Goal: Information Seeking & Learning: Learn about a topic

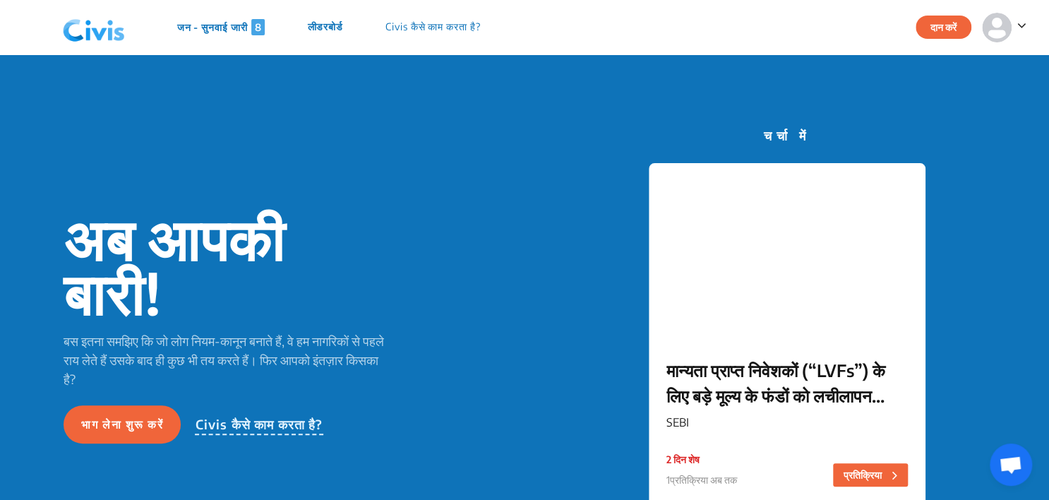
click at [249, 31] on p "जन - सुनवाई जारी 8" at bounding box center [221, 27] width 88 height 16
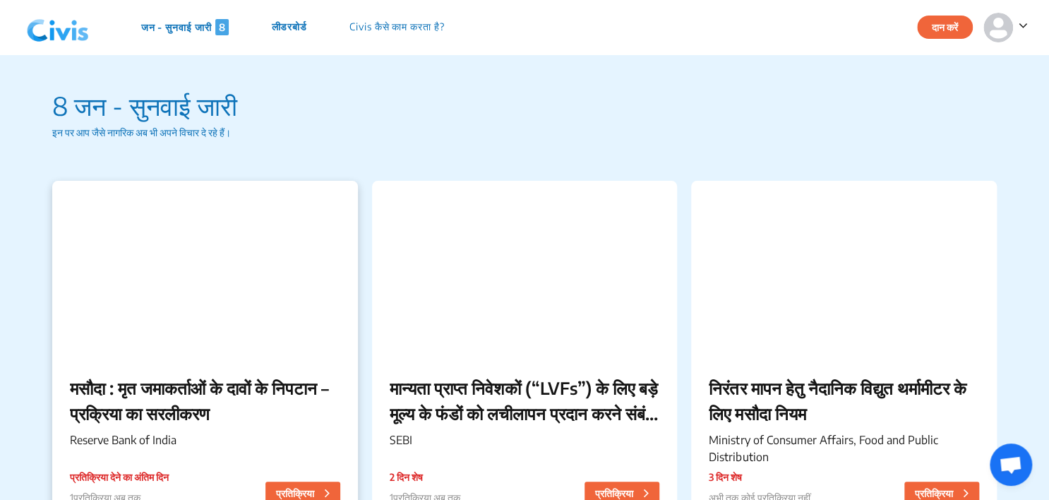
click at [259, 263] on div at bounding box center [204, 269] width 305 height 177
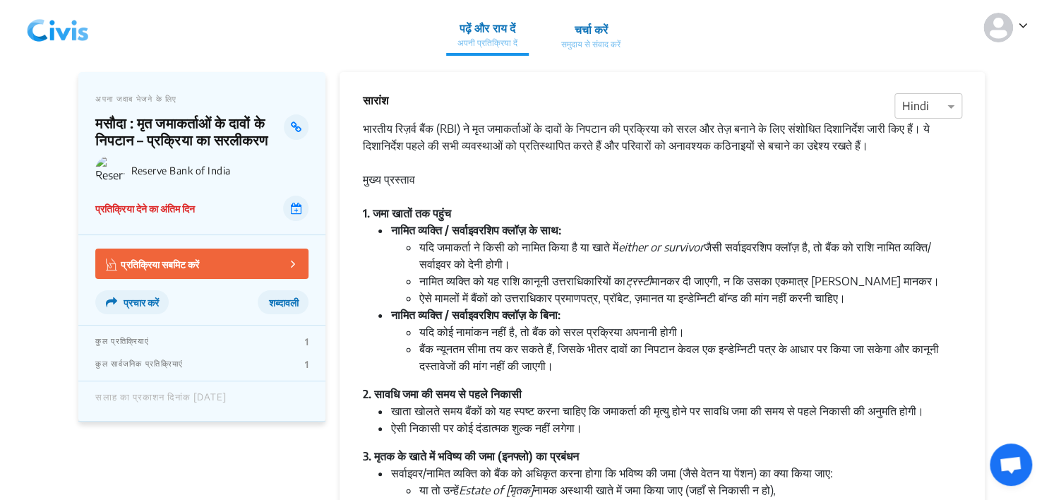
click at [1019, 19] on icon at bounding box center [1023, 25] width 9 height 14
drag, startPoint x: 1008, startPoint y: 184, endPoint x: 998, endPoint y: 183, distance: 10.0
click at [938, 102] on div at bounding box center [928, 106] width 66 height 18
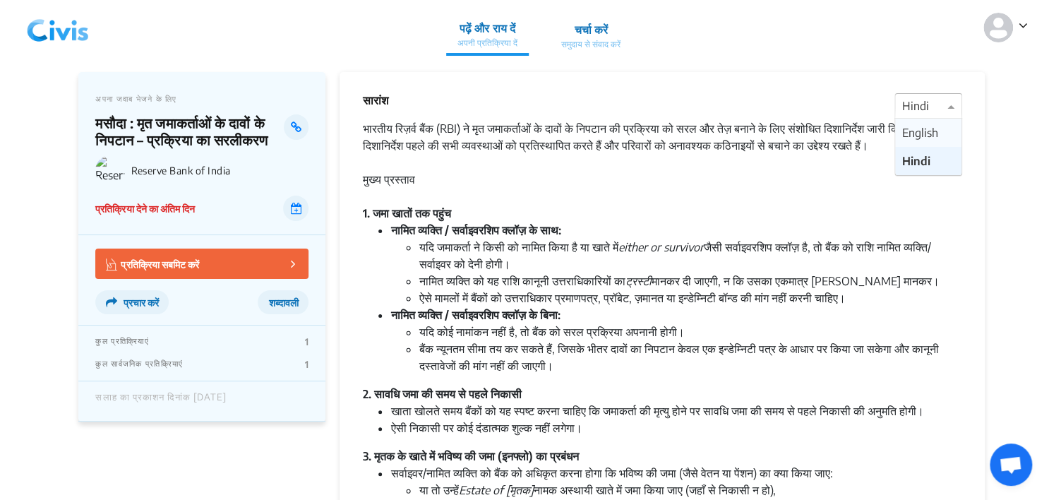
click at [921, 128] on span "English" at bounding box center [920, 133] width 36 height 14
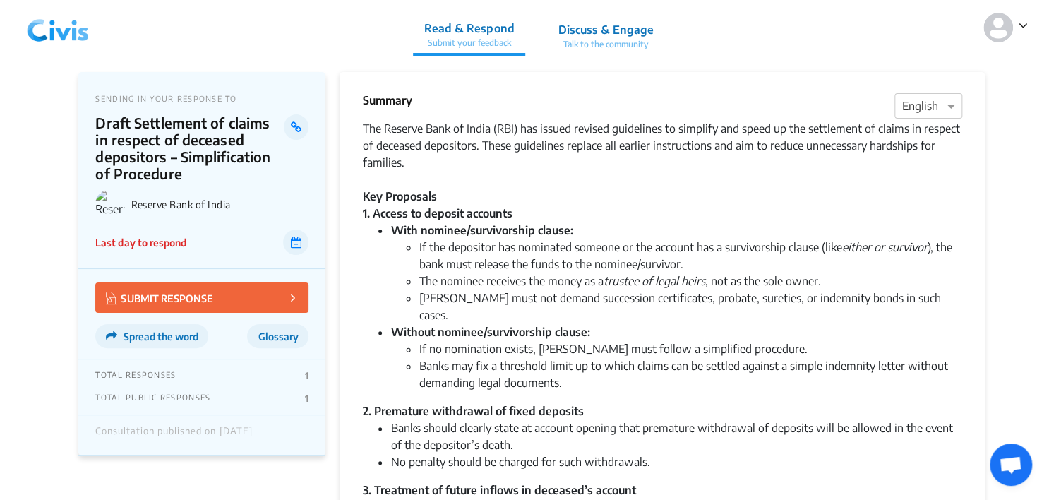
click at [55, 34] on img at bounding box center [57, 27] width 73 height 42
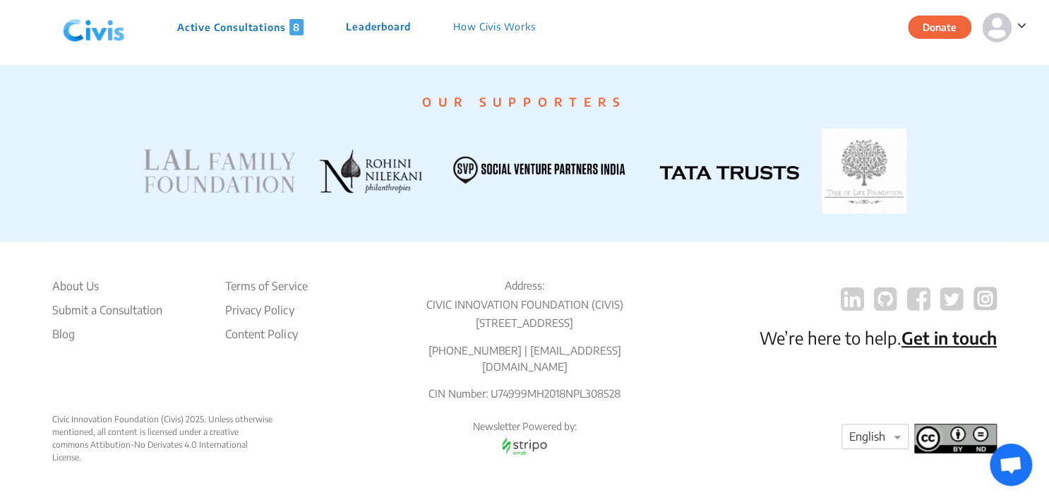
scroll to position [2793, 0]
drag, startPoint x: 400, startPoint y: 328, endPoint x: 678, endPoint y: 340, distance: 278.4
click at [678, 340] on div "About Us Submit a Consultation Blog Terms of Service Privacy Policy Content Pol…" at bounding box center [524, 345] width 944 height 136
copy p "[STREET_ADDRESS]"
